Goal: Information Seeking & Learning: Learn about a topic

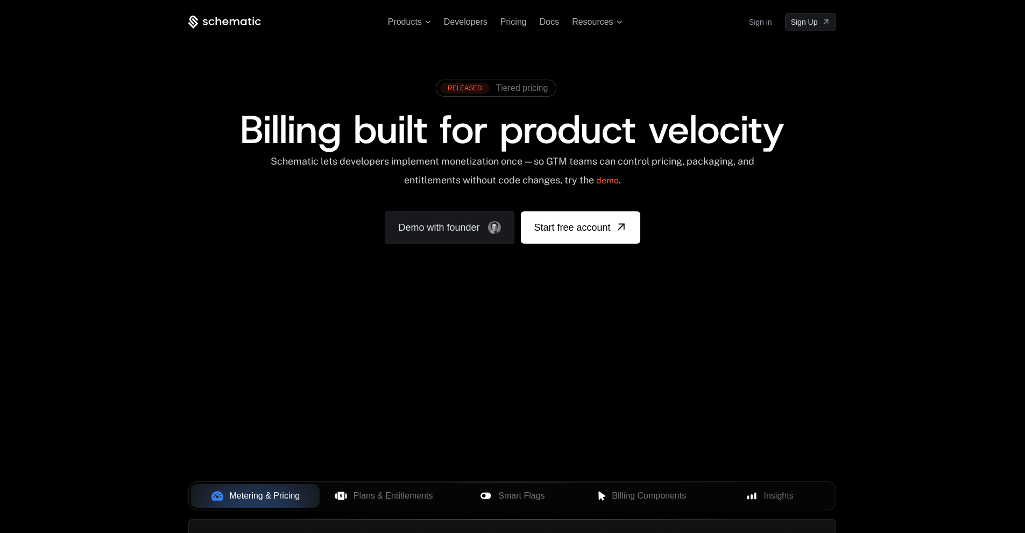
click at [476, 327] on div "Your browser does not support the video tag." at bounding box center [511, 317] width 699 height 453
click at [426, 24] on span "Products" at bounding box center [409, 22] width 43 height 10
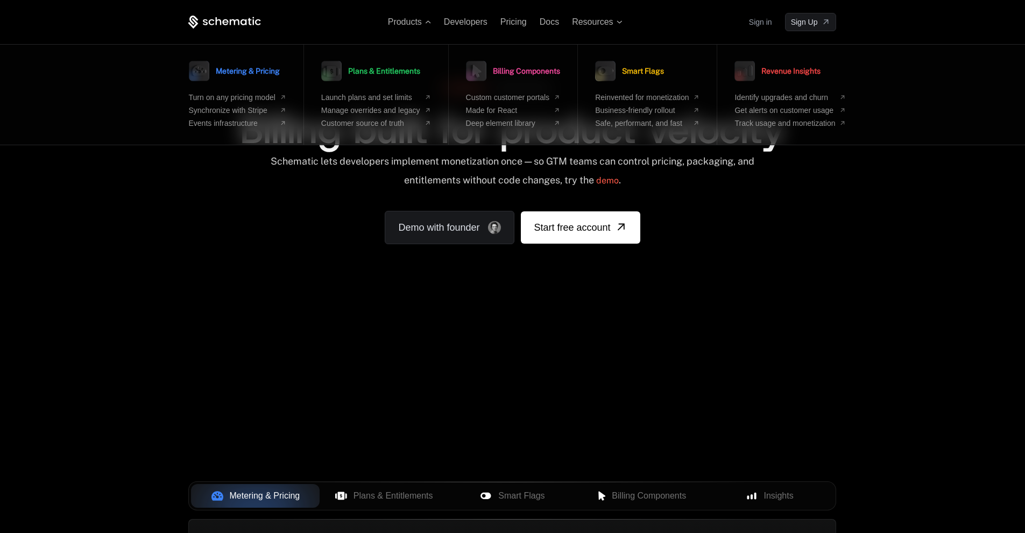
click at [892, 277] on div "Products Metering & Pricing Turn on any pricing model Synchronize with Stripe E…" at bounding box center [512, 161] width 1025 height 322
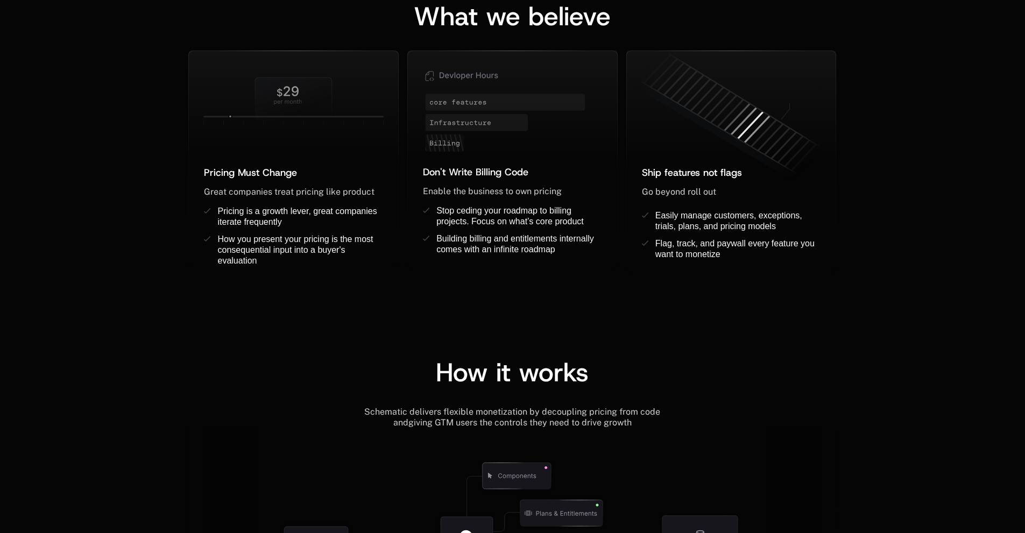
scroll to position [753, 0]
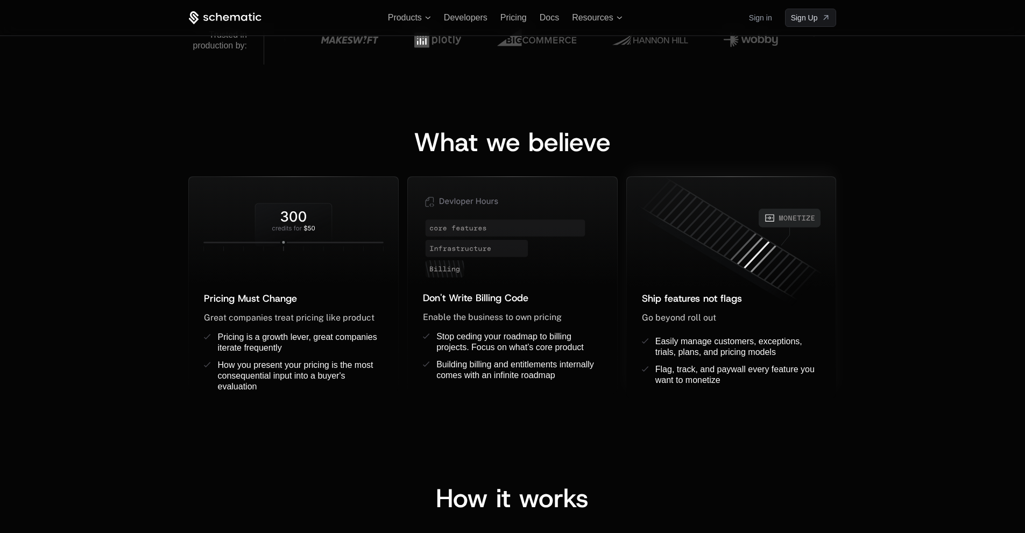
click at [781, 266] on icon at bounding box center [728, 242] width 209 height 146
drag, startPoint x: 809, startPoint y: 289, endPoint x: 701, endPoint y: 226, distance: 124.2
click at [701, 226] on div "Ship features not flags ﻿ Go beyond roll out ﻿ ﻿ Easily manage customers, excep…" at bounding box center [731, 288] width 209 height 222
click at [701, 226] on icon at bounding box center [728, 242] width 209 height 146
click at [898, 313] on div "What we believe Pricing Must Change ﻿ ﻿ Great companies treat pricing like prod…" at bounding box center [512, 254] width 1025 height 378
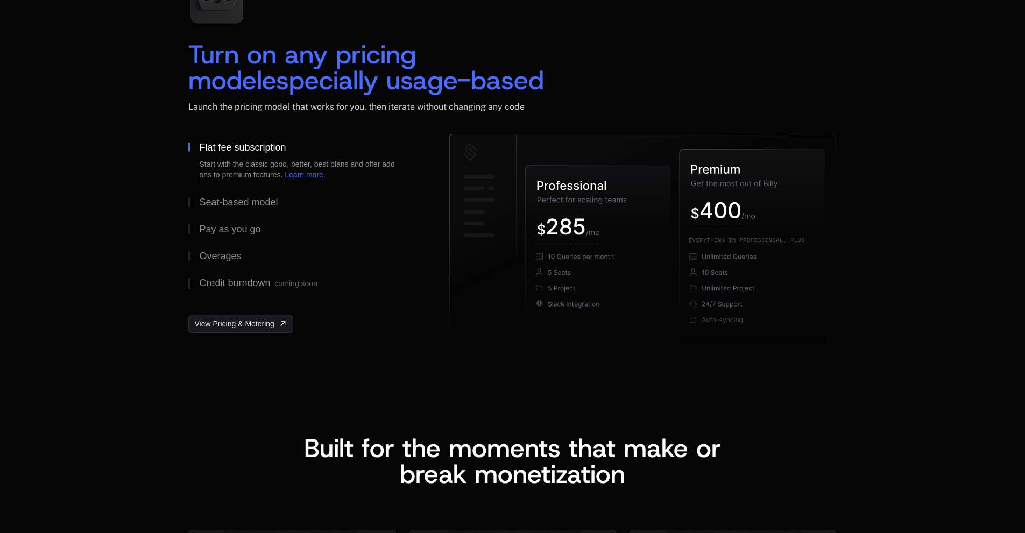
scroll to position [1560, 0]
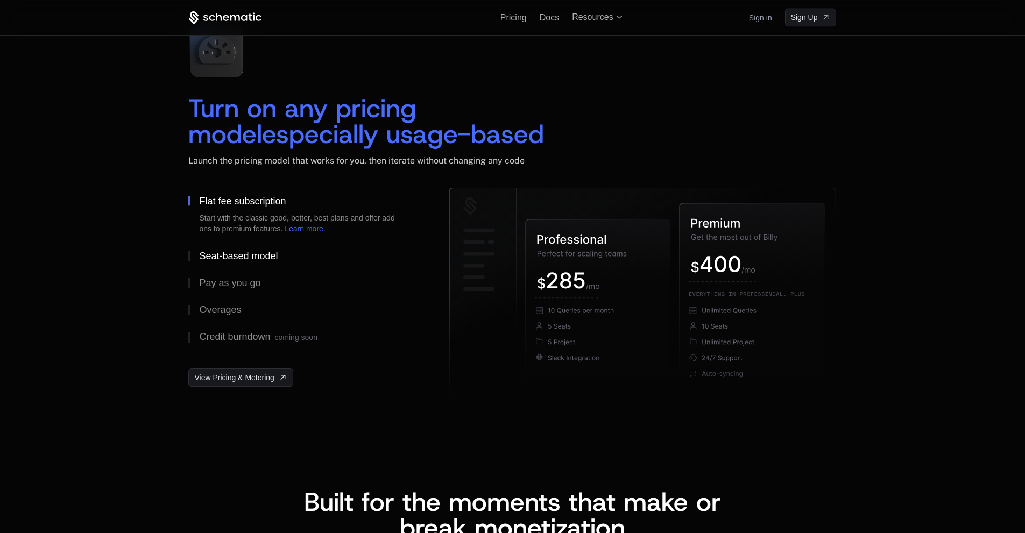
click at [266, 258] on div "Seat-based model" at bounding box center [238, 256] width 79 height 10
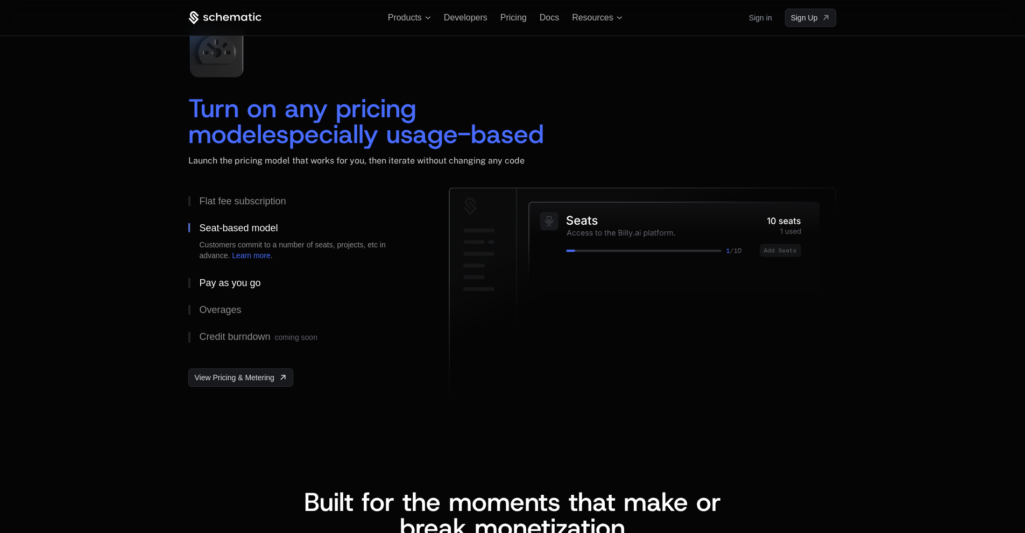
click at [244, 278] on div "Pay as you go" at bounding box center [229, 283] width 61 height 10
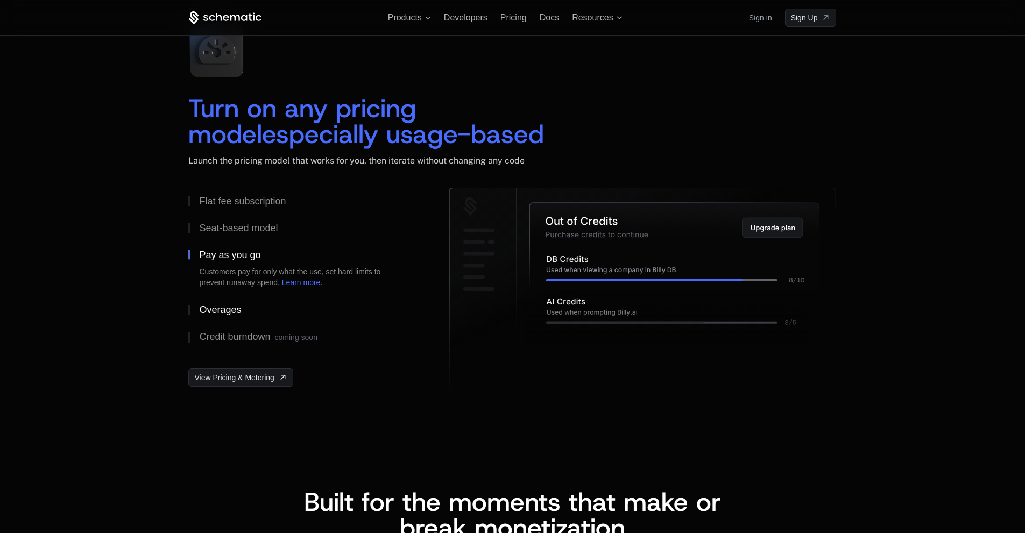
click at [233, 307] on div "Overages" at bounding box center [220, 310] width 42 height 10
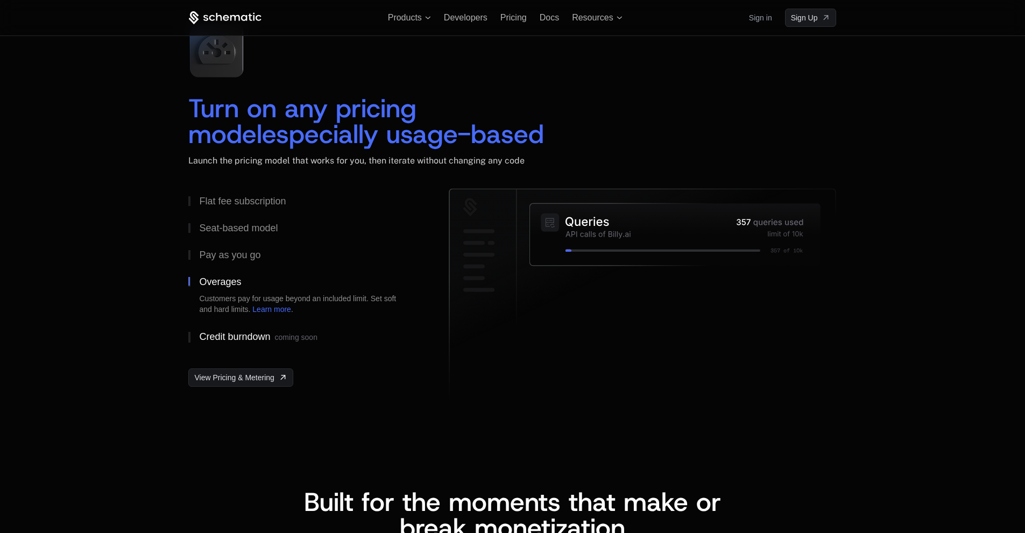
click at [249, 335] on div "Credit burndown coming soon" at bounding box center [258, 337] width 118 height 11
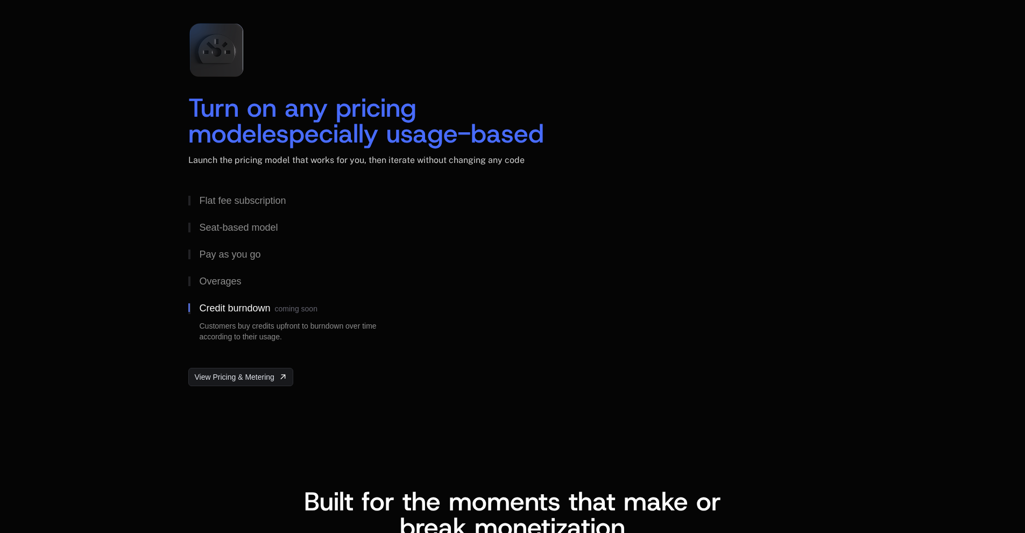
scroll to position [1937, 0]
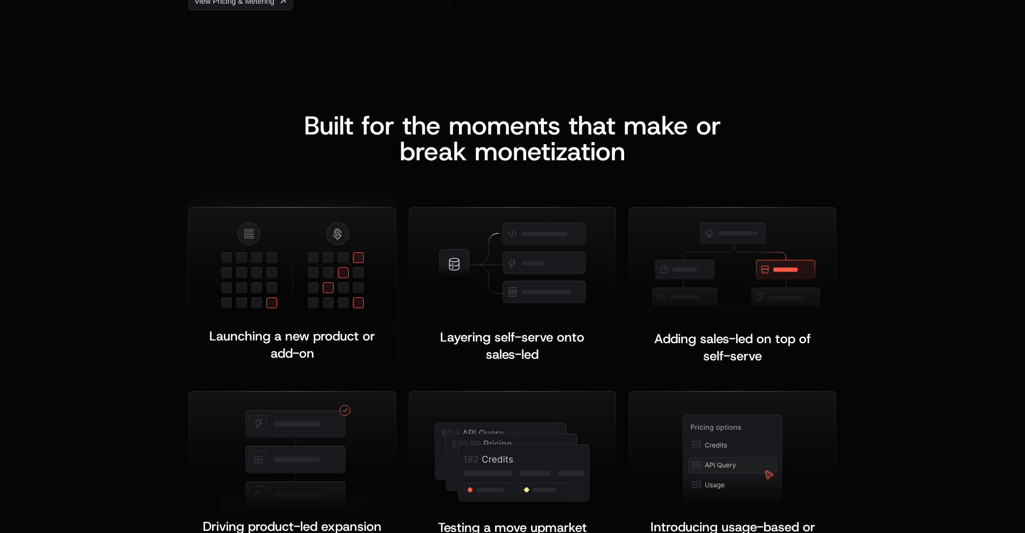
click at [342, 280] on img at bounding box center [292, 270] width 148 height 99
click at [352, 285] on img at bounding box center [292, 270] width 148 height 99
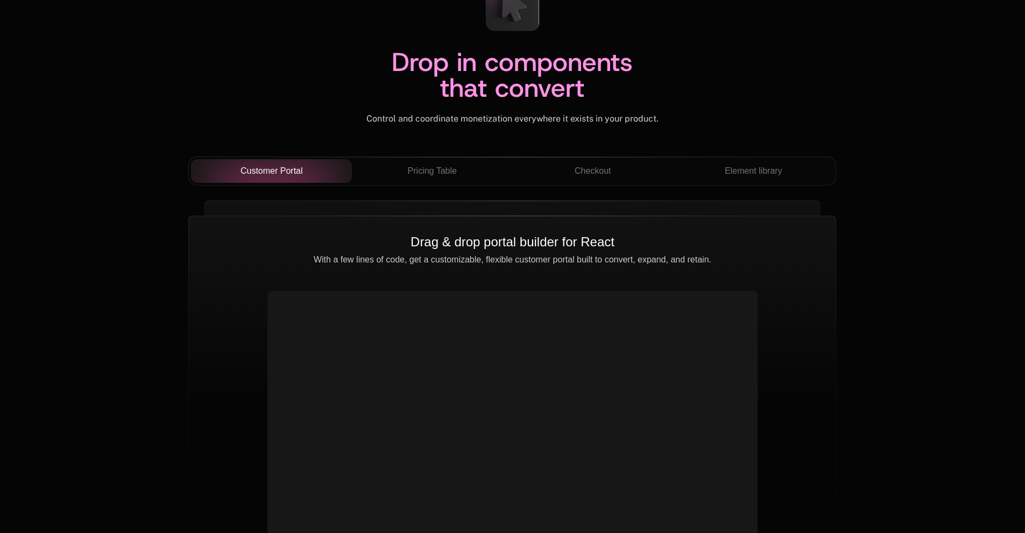
scroll to position [3766, 0]
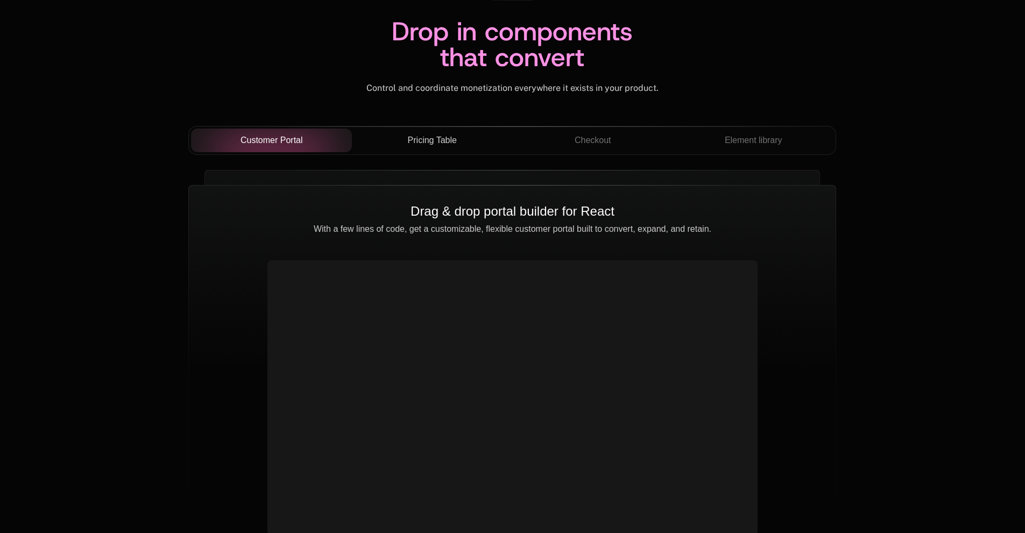
click at [456, 140] on span "Pricing Table" at bounding box center [432, 140] width 49 height 13
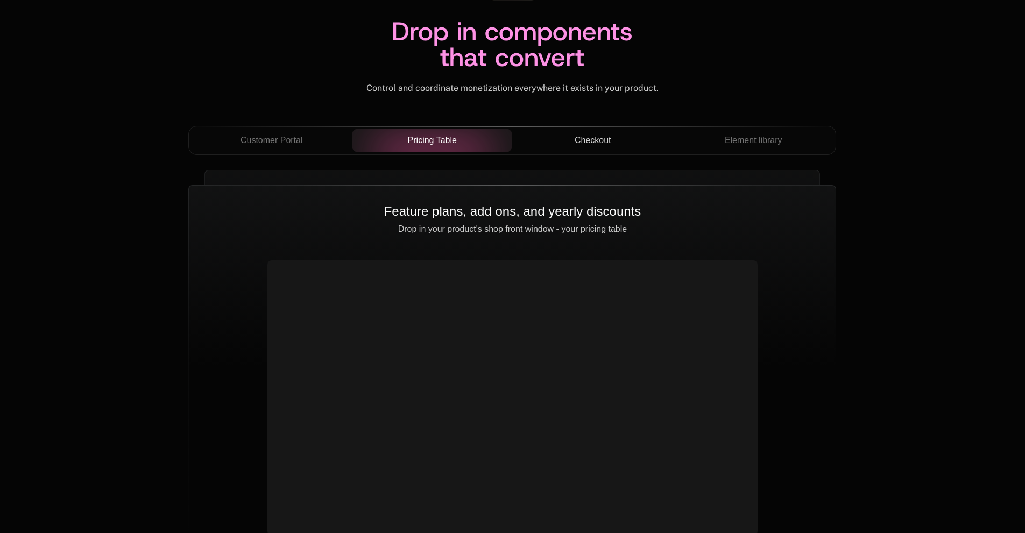
click at [575, 139] on span "Checkout" at bounding box center [593, 140] width 37 height 13
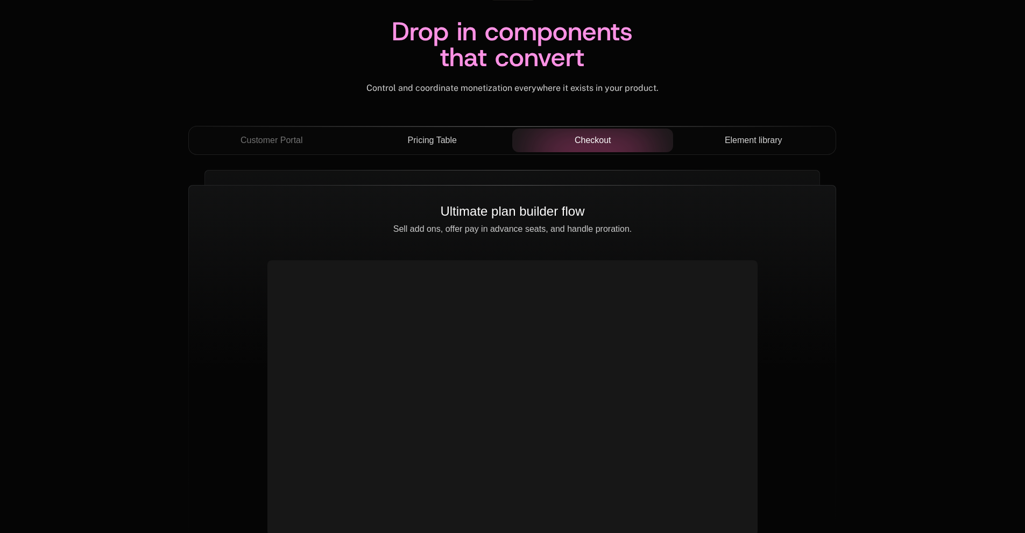
click at [722, 134] on div "Element library" at bounding box center [754, 140] width 144 height 13
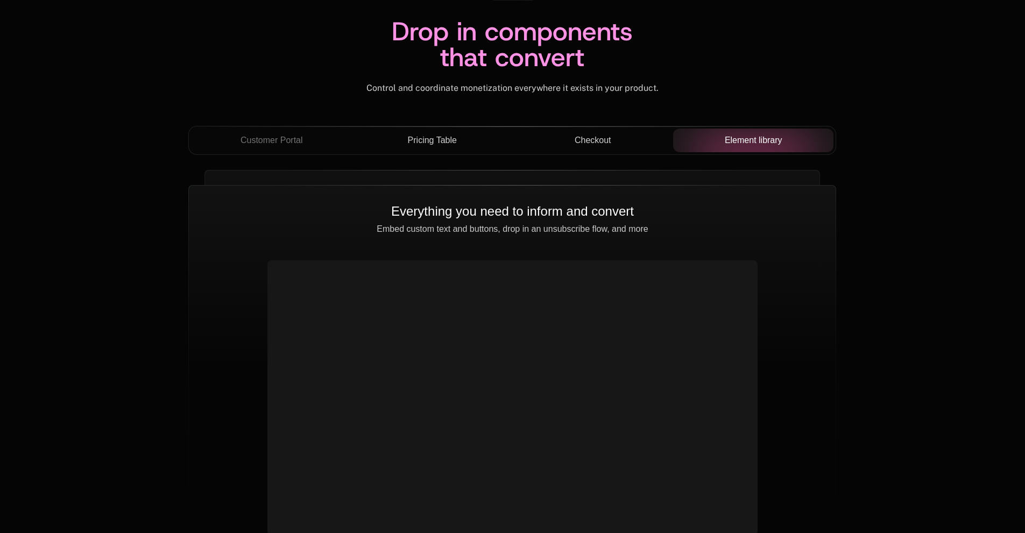
click at [452, 140] on span "Pricing Table" at bounding box center [432, 140] width 49 height 13
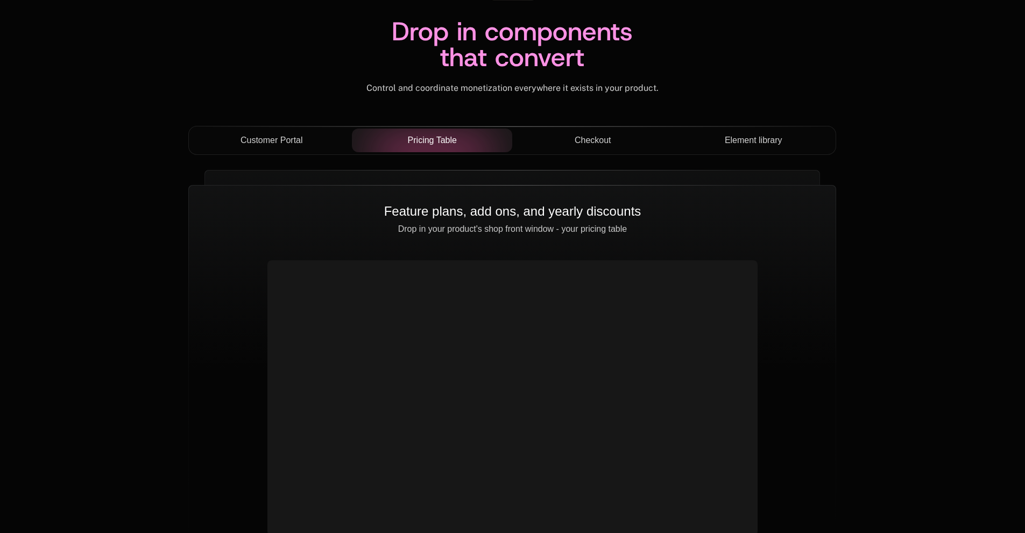
click at [287, 143] on span "Customer Portal" at bounding box center [271, 140] width 62 height 13
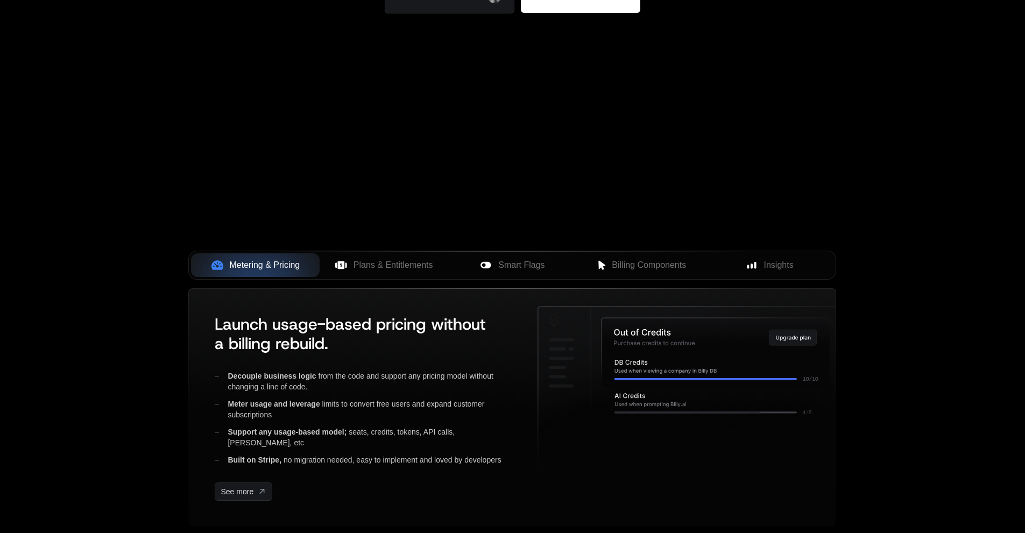
scroll to position [215, 0]
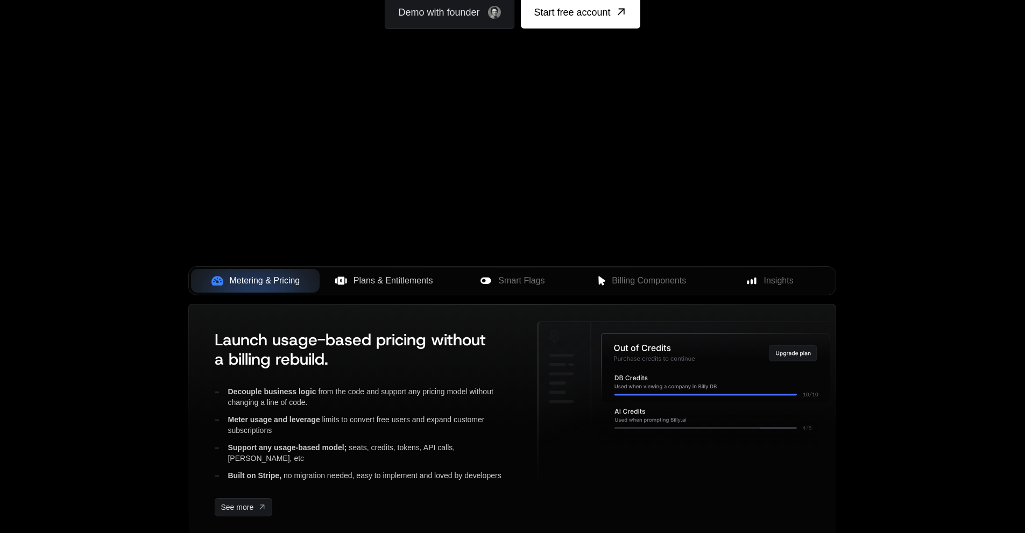
click at [388, 279] on span "Plans & Entitlements" at bounding box center [393, 280] width 80 height 13
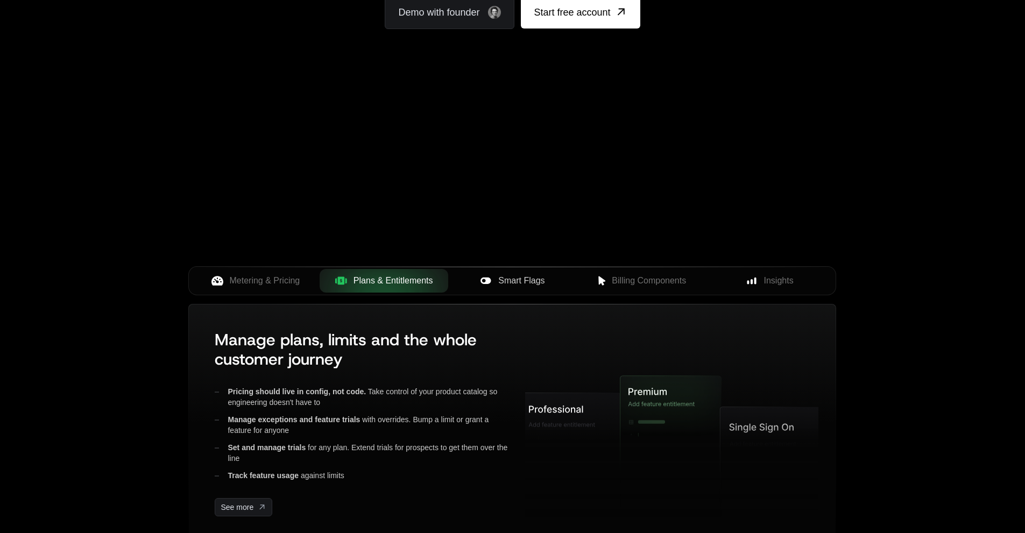
click at [524, 277] on span "Smart Flags" at bounding box center [521, 280] width 46 height 13
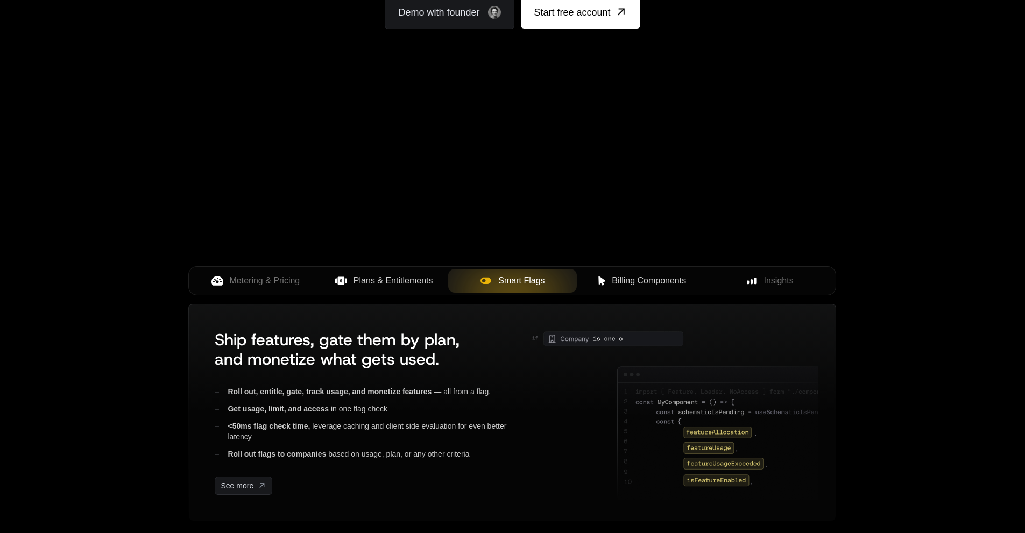
click at [686, 283] on span "Billing Components" at bounding box center [649, 280] width 74 height 13
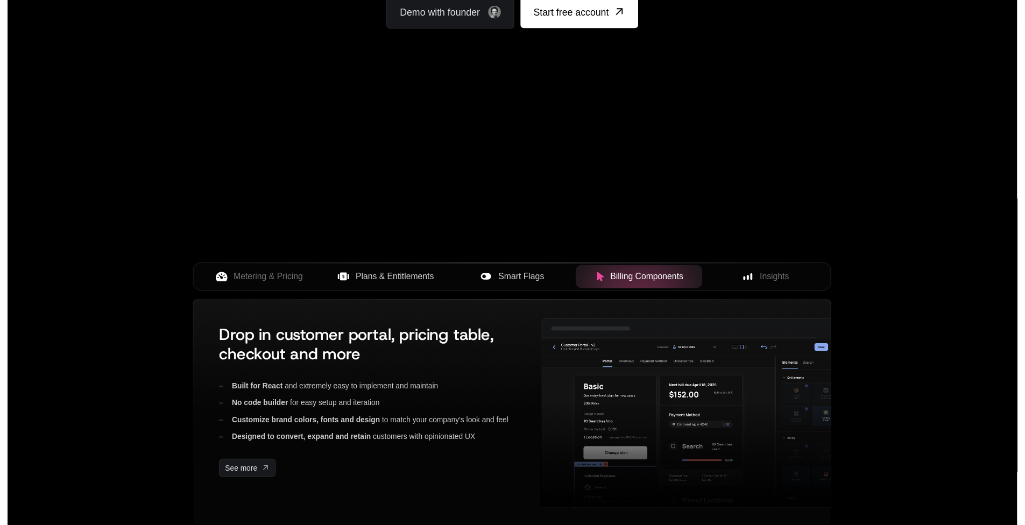
scroll to position [0, 0]
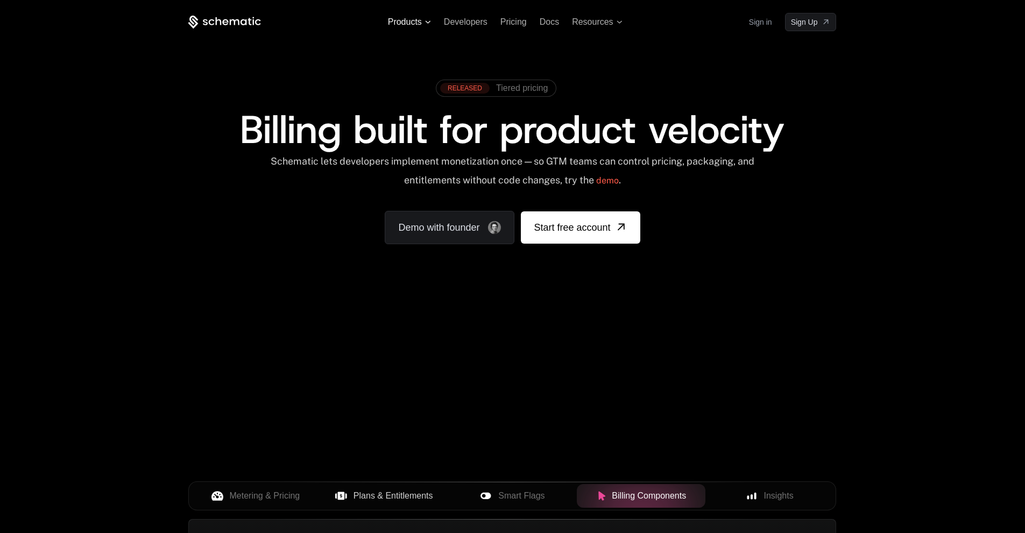
click at [419, 19] on span "Products" at bounding box center [405, 22] width 34 height 10
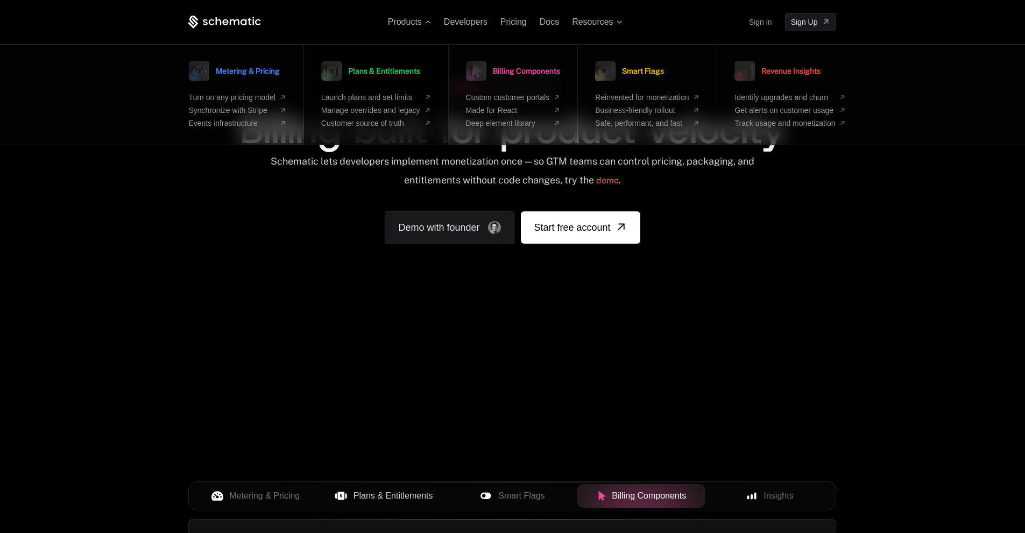
click at [368, 69] on span "Plans & Entitlements" at bounding box center [384, 71] width 72 height 8
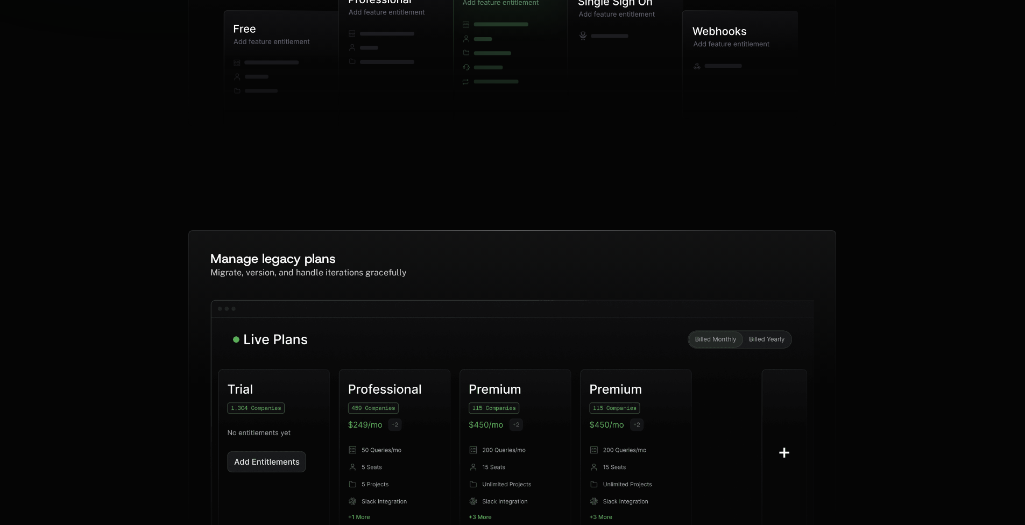
scroll to position [538, 0]
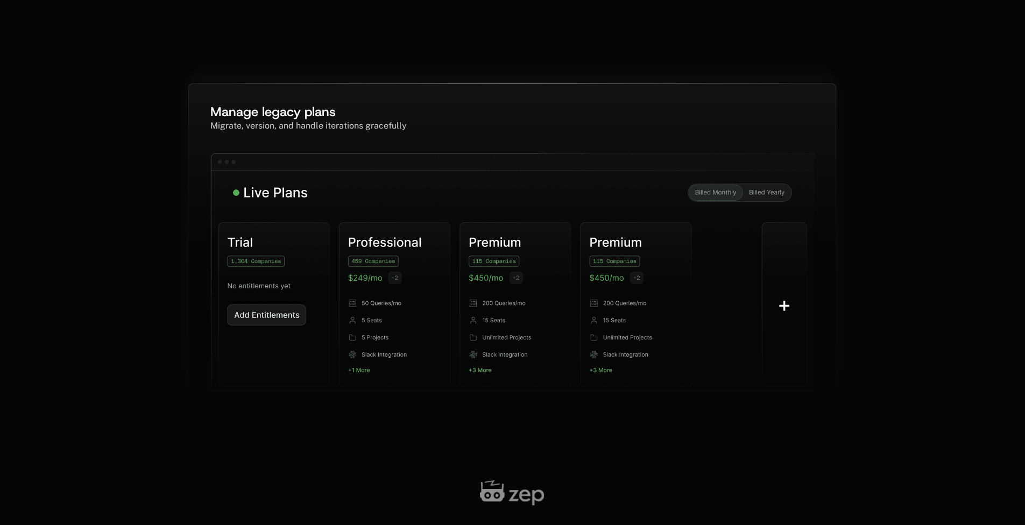
click at [749, 183] on img at bounding box center [512, 283] width 604 height 260
click at [753, 197] on img at bounding box center [512, 283] width 604 height 260
click at [725, 197] on img at bounding box center [512, 283] width 604 height 260
click at [791, 315] on img at bounding box center [512, 283] width 604 height 260
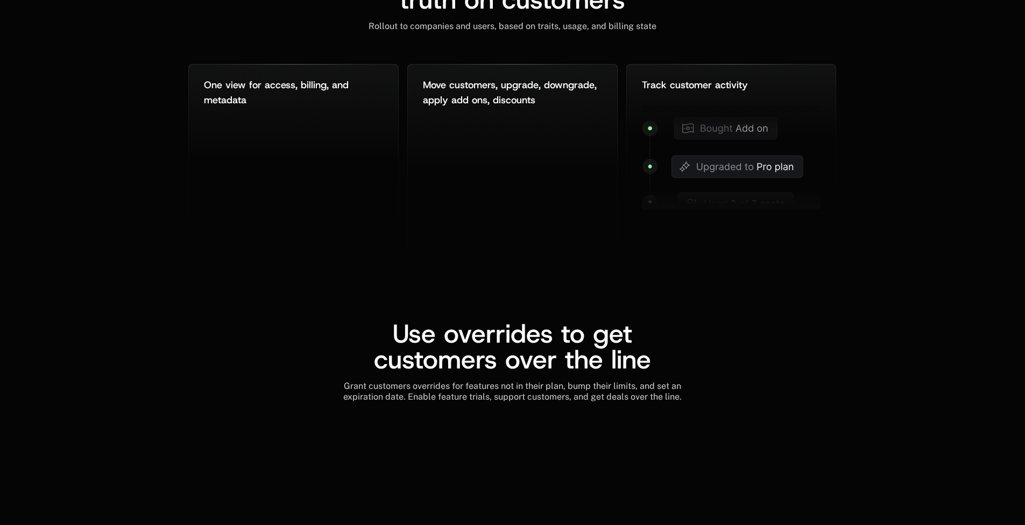
scroll to position [1076, 0]
